Goal: Navigation & Orientation: Go to known website

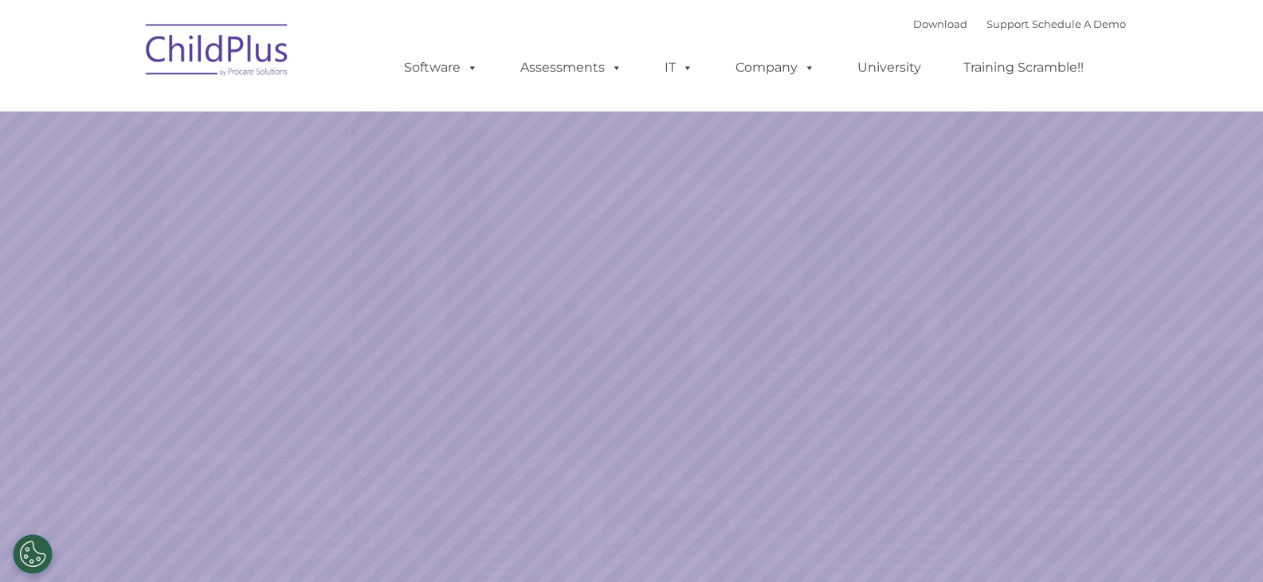
select select "MEDIUM"
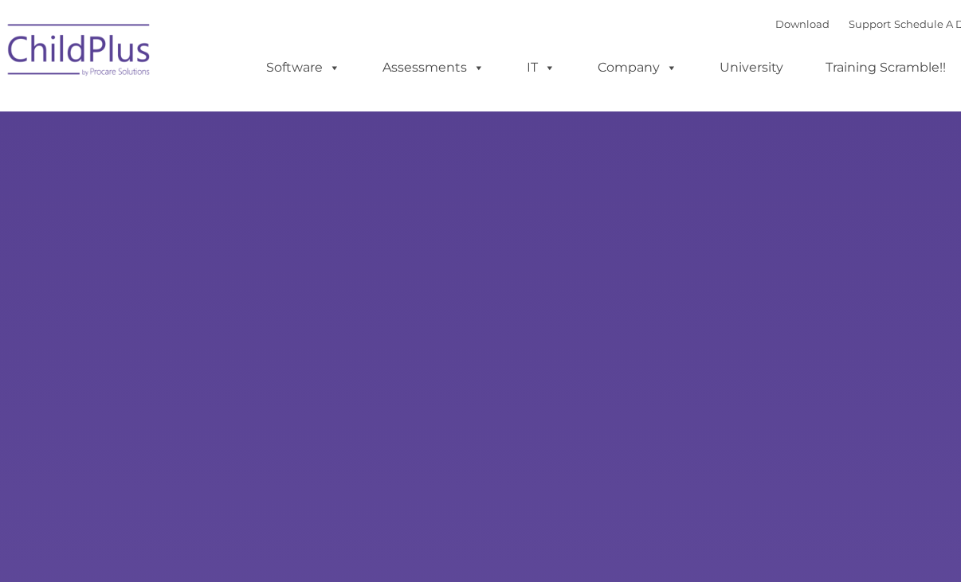
type input ""
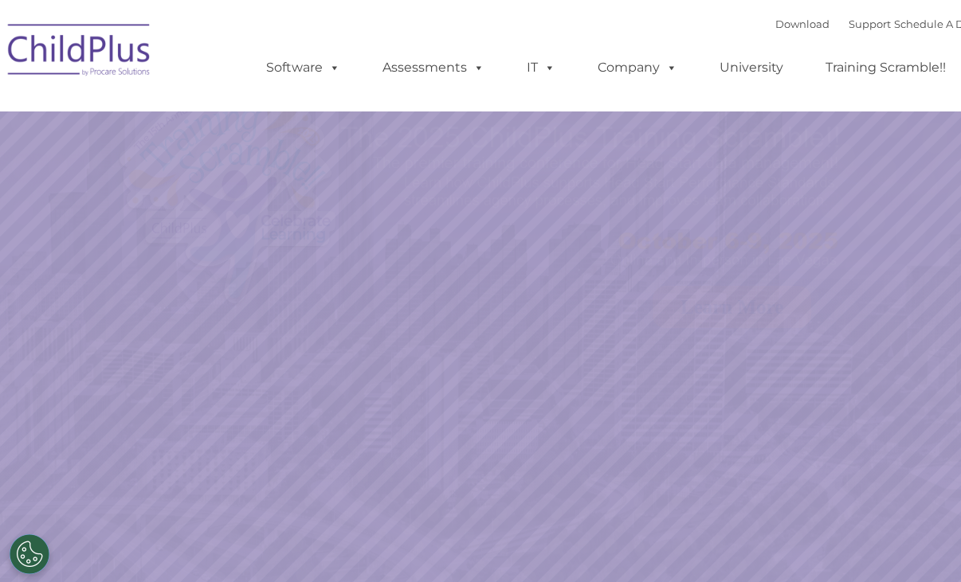
select select "MEDIUM"
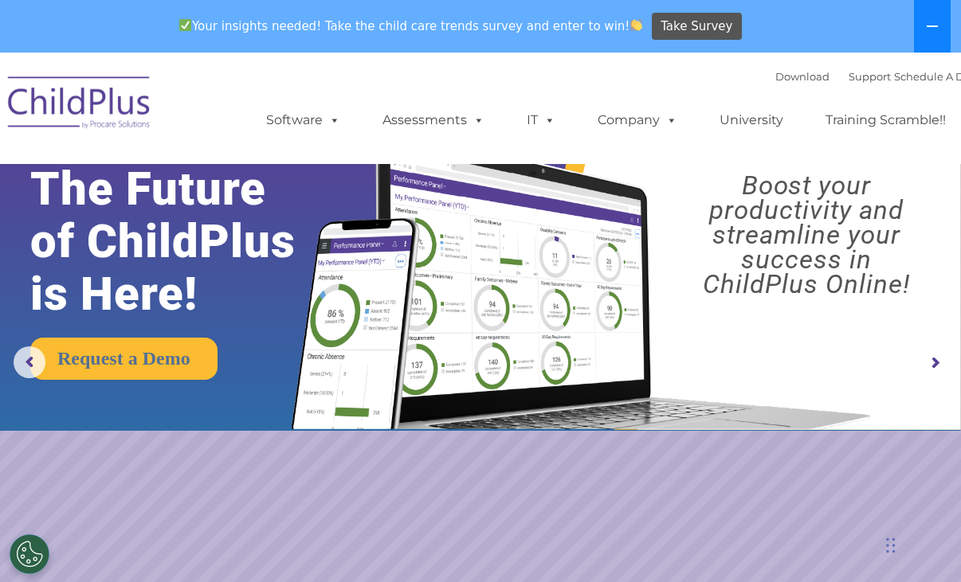
click at [931, 24] on icon at bounding box center [932, 26] width 13 height 13
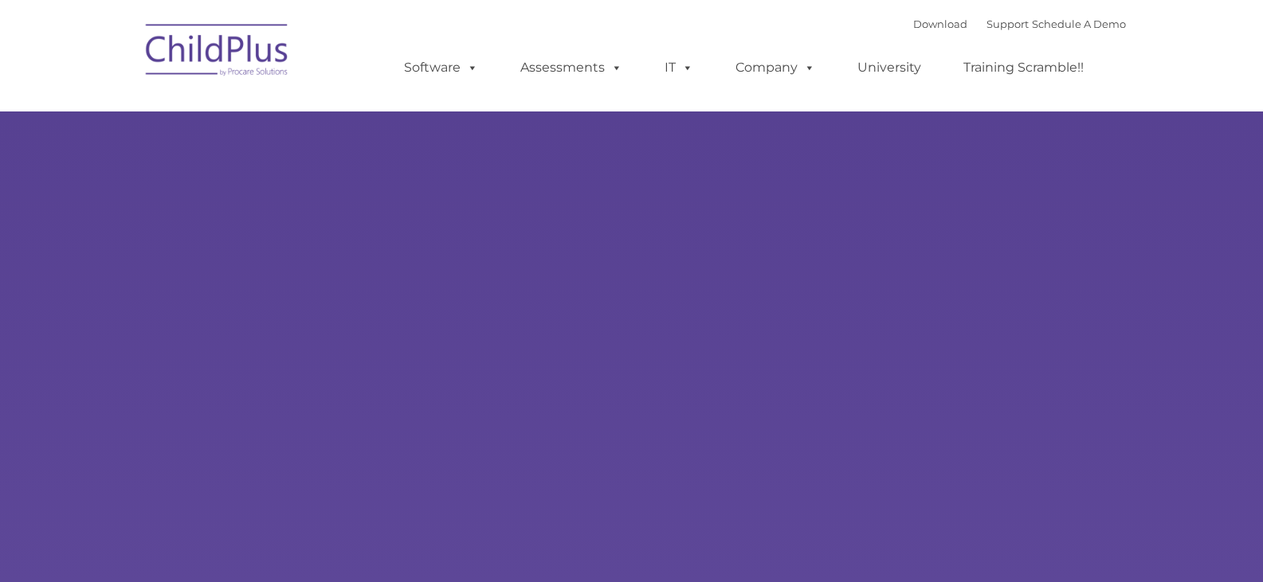
type input ""
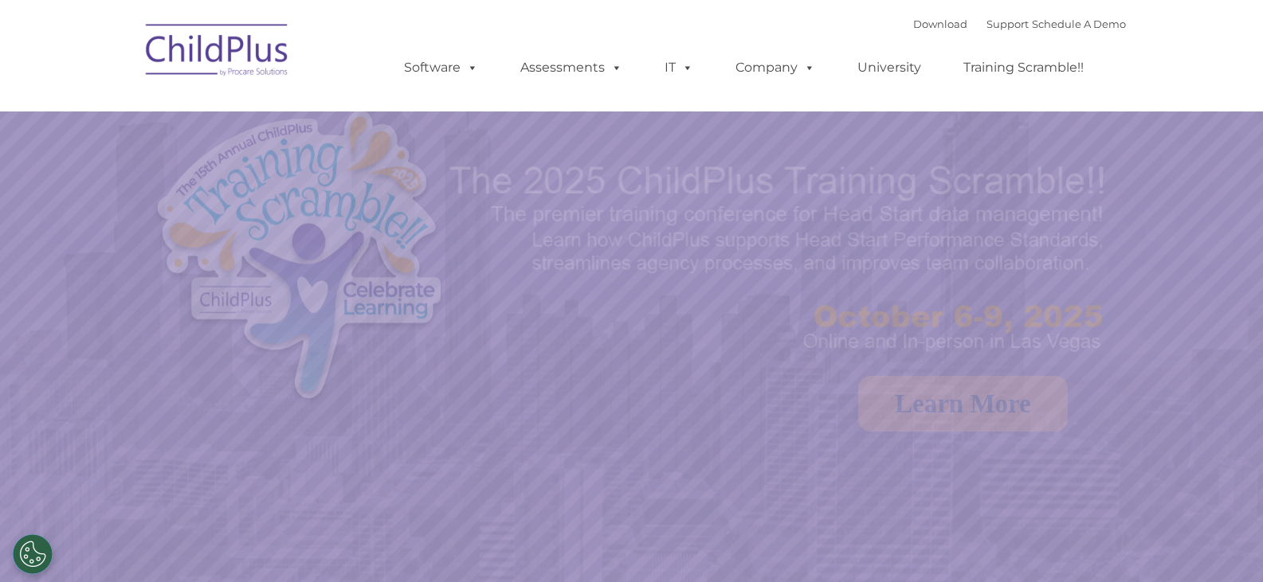
select select "MEDIUM"
